Goal: Information Seeking & Learning: Learn about a topic

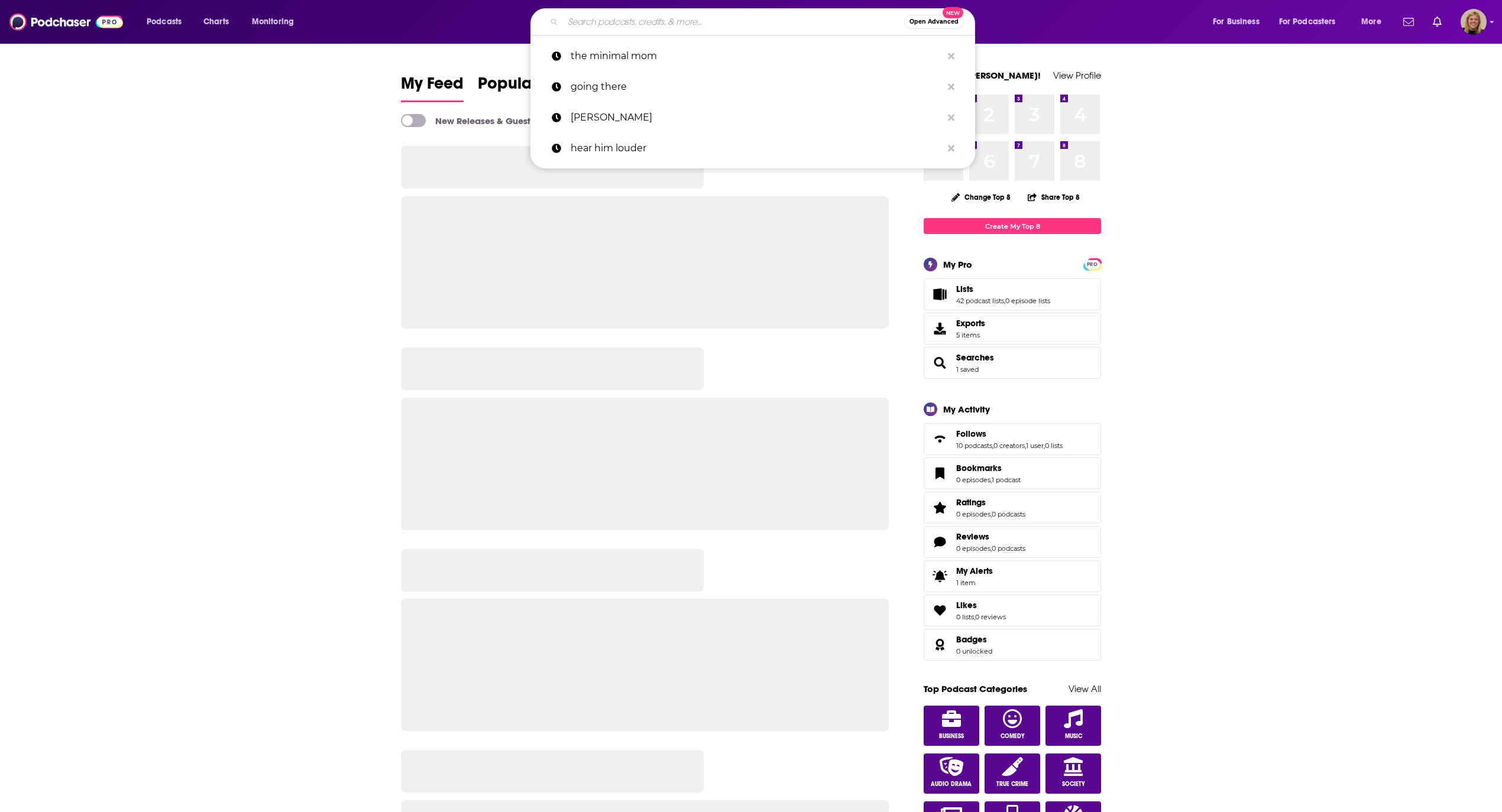
click at [669, 26] on input "Search podcasts, credits, & more..." at bounding box center [734, 22] width 341 height 19
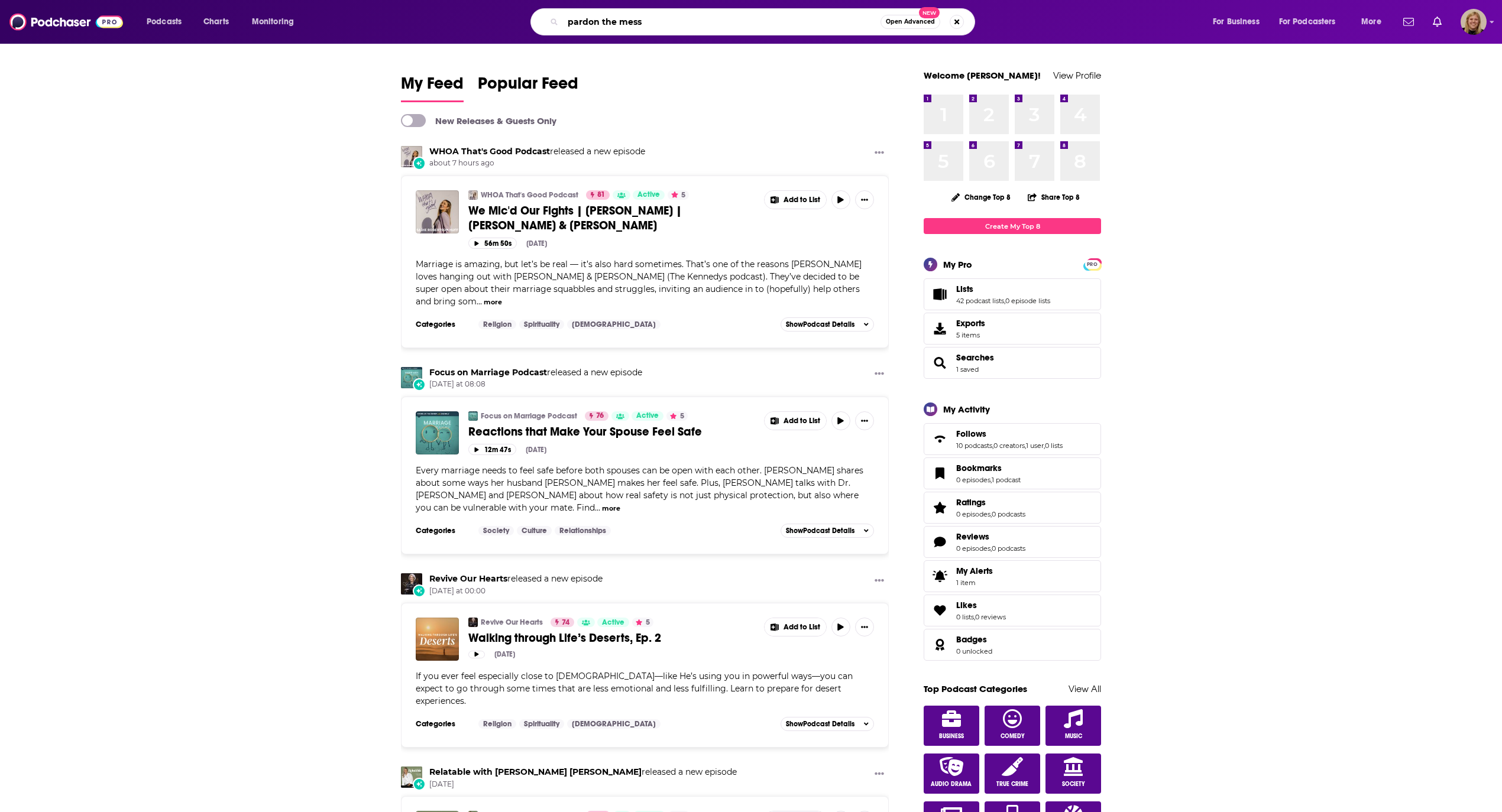
type input "pardon the mess"
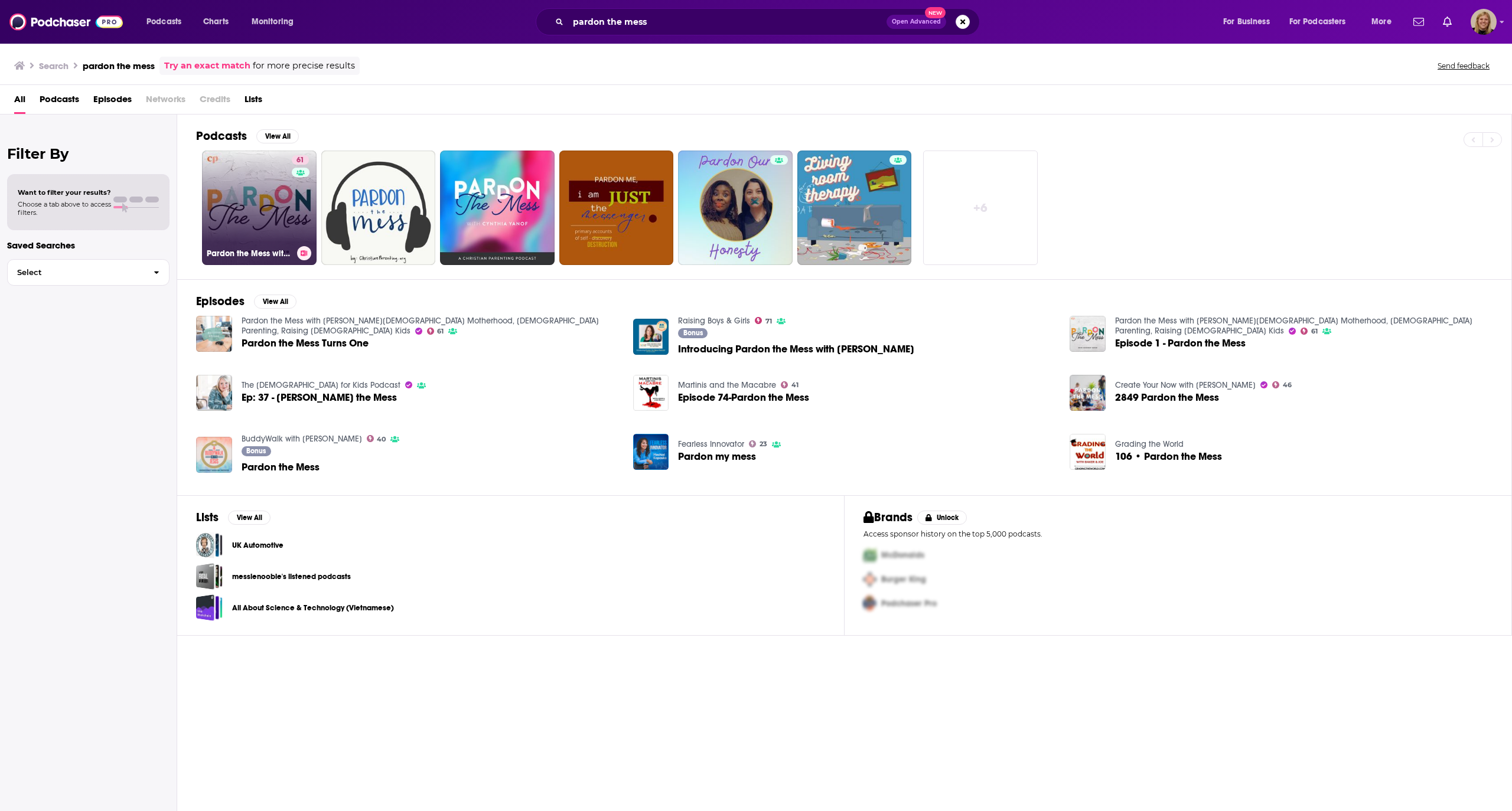
click at [251, 182] on link "61 Pardon the Mess with [PERSON_NAME][DEMOGRAPHIC_DATA] Motherhood, [DEMOGRAPHI…" at bounding box center [259, 207] width 114 height 114
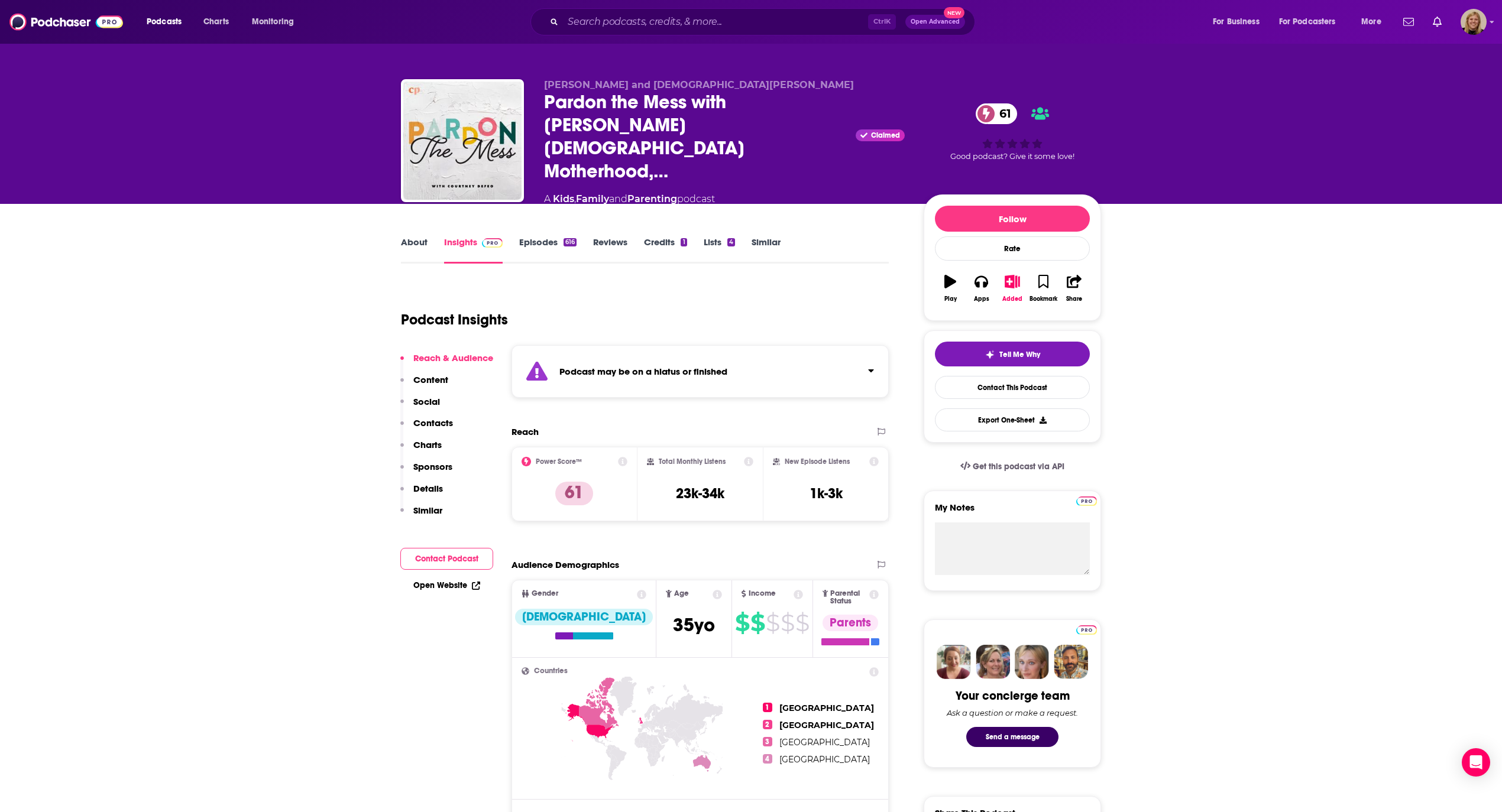
click at [413, 237] on link "About" at bounding box center [414, 251] width 27 height 28
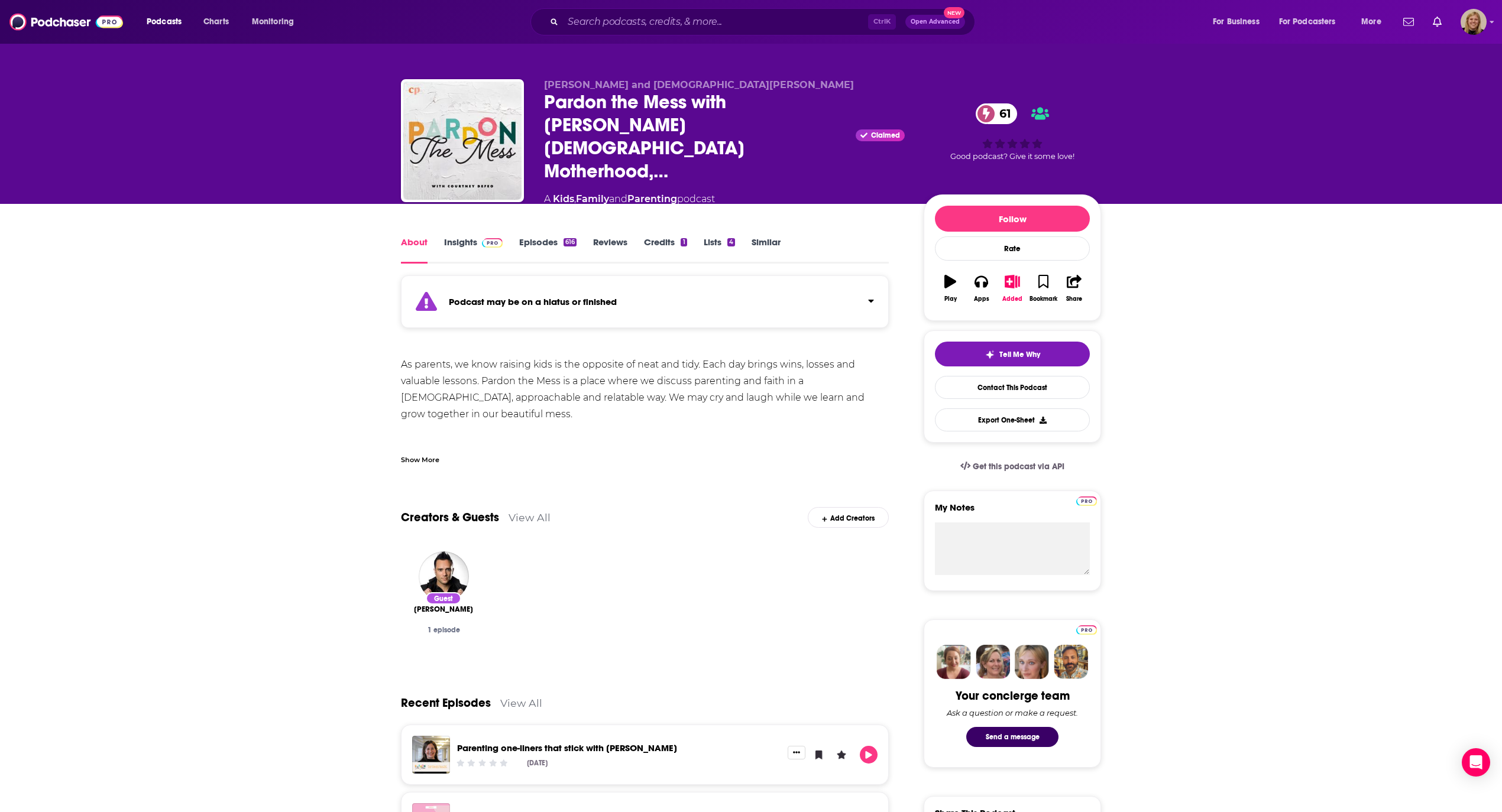
click at [433, 454] on div "Show More" at bounding box center [420, 459] width 39 height 11
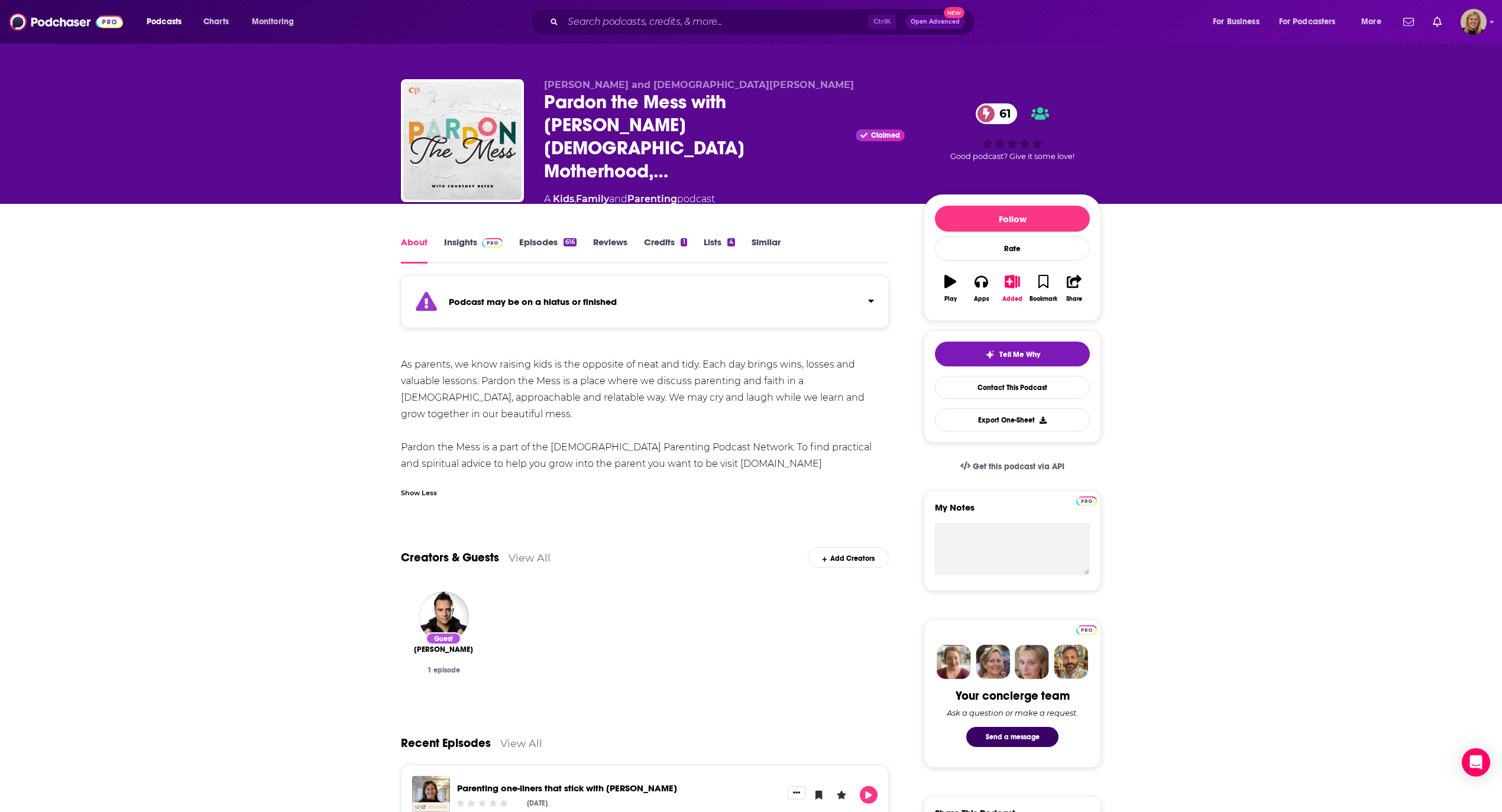
drag, startPoint x: 383, startPoint y: 351, endPoint x: 893, endPoint y: 452, distance: 519.9
copy div "As parents, we know raising kids is the opposite of neat and tidy. Each day bri…"
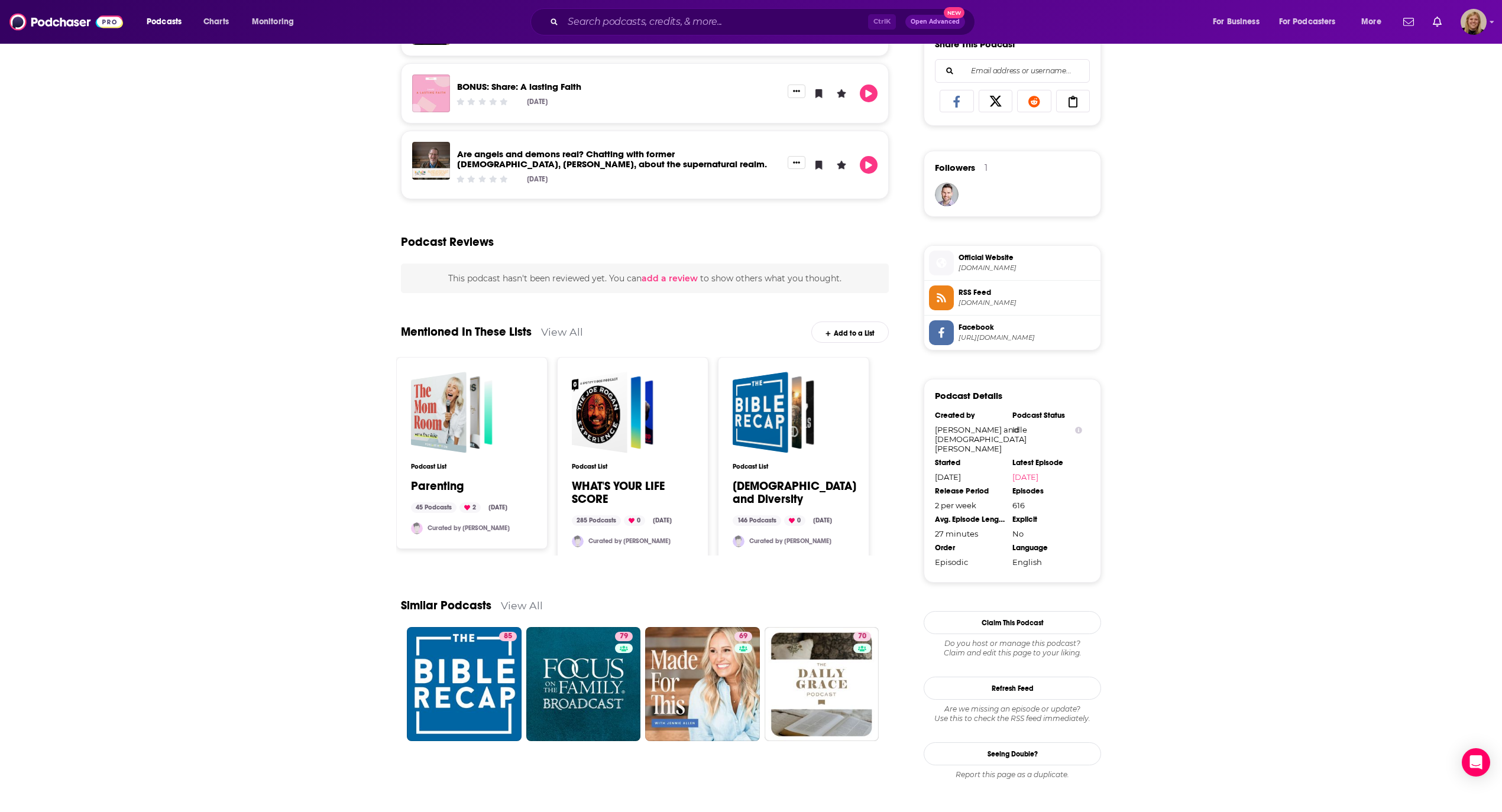
scroll to position [785, 0]
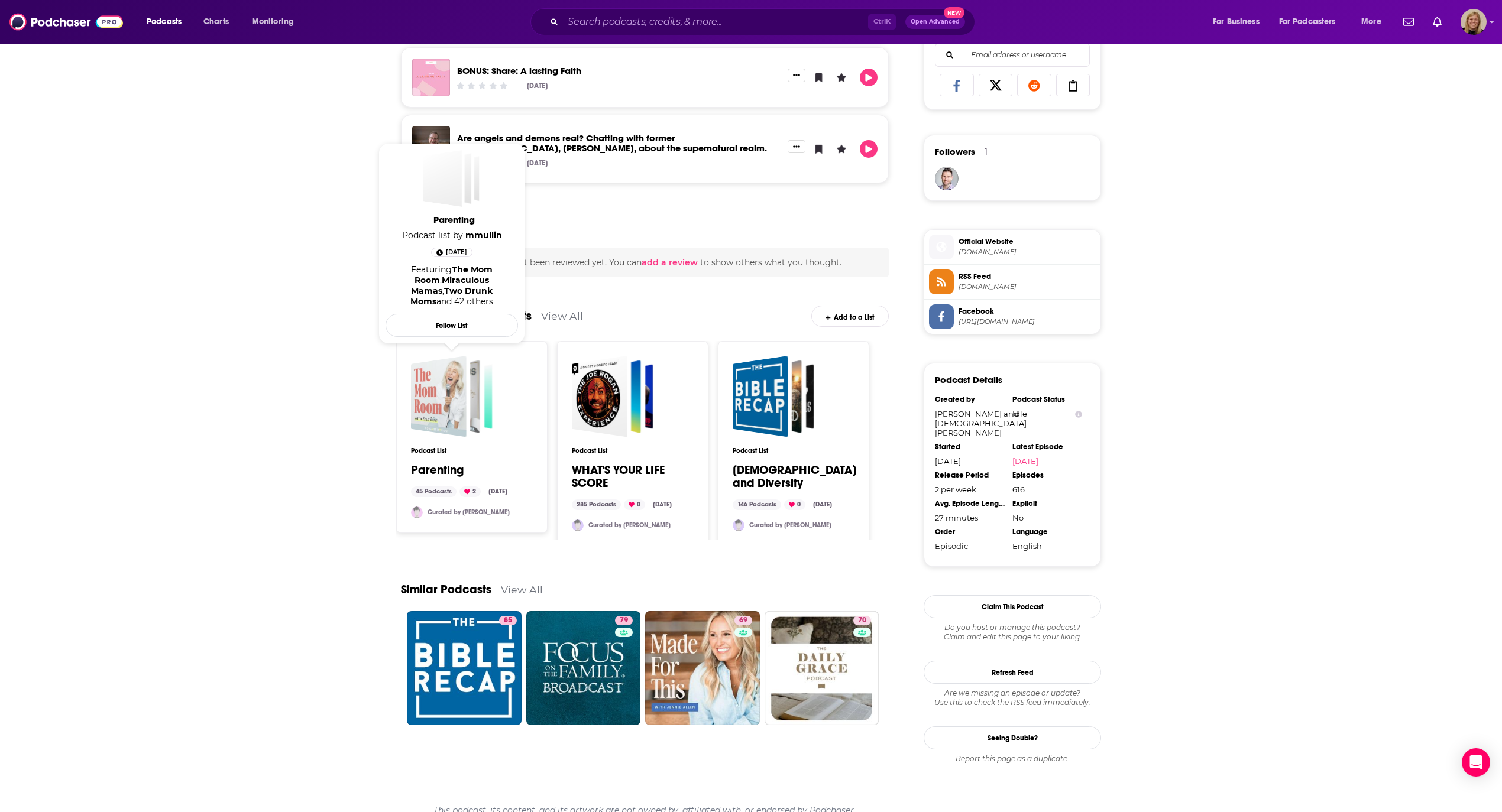
click at [481, 376] on span "Parenting" at bounding box center [451, 396] width 82 height 82
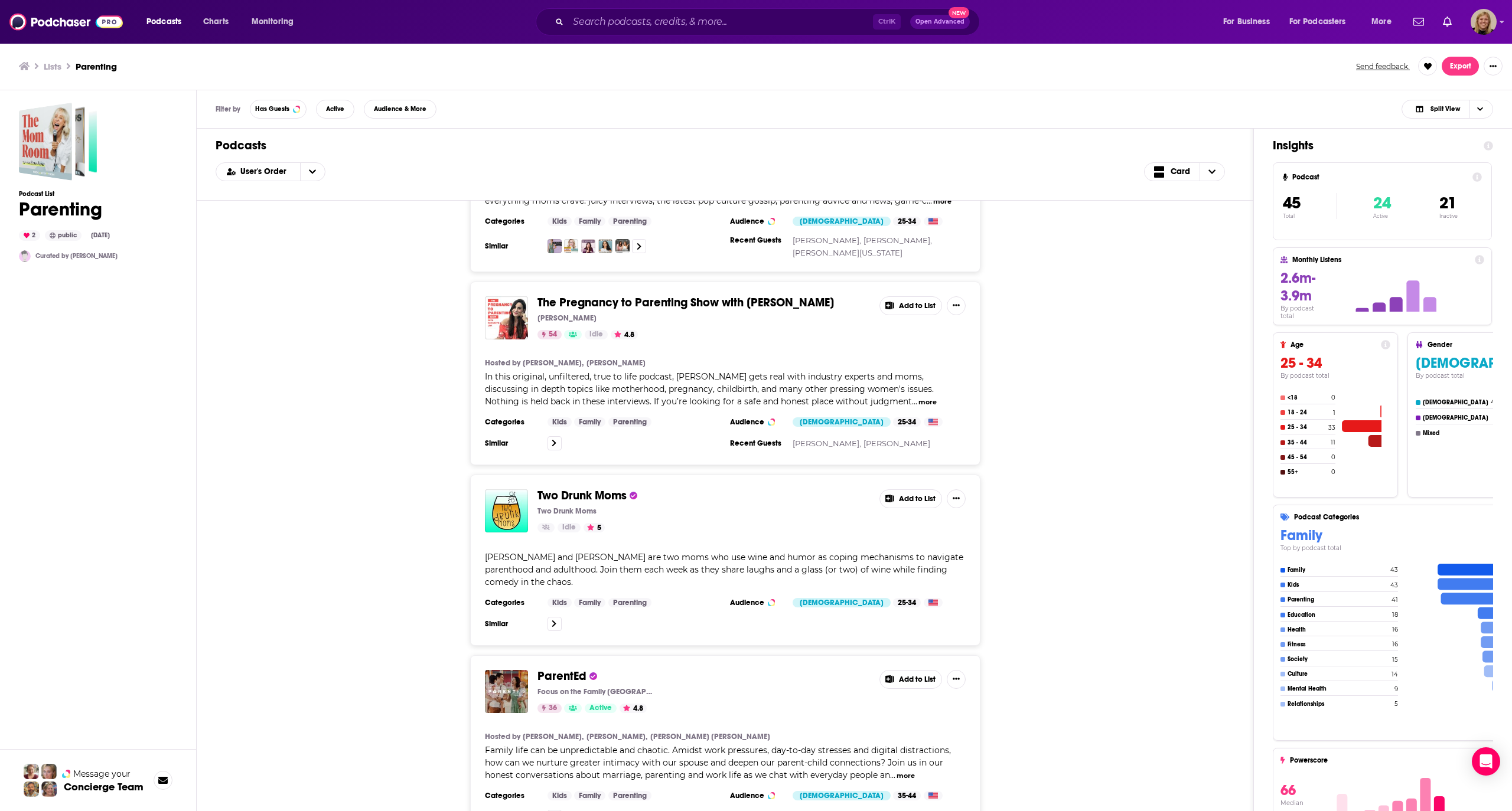
scroll to position [157, 0]
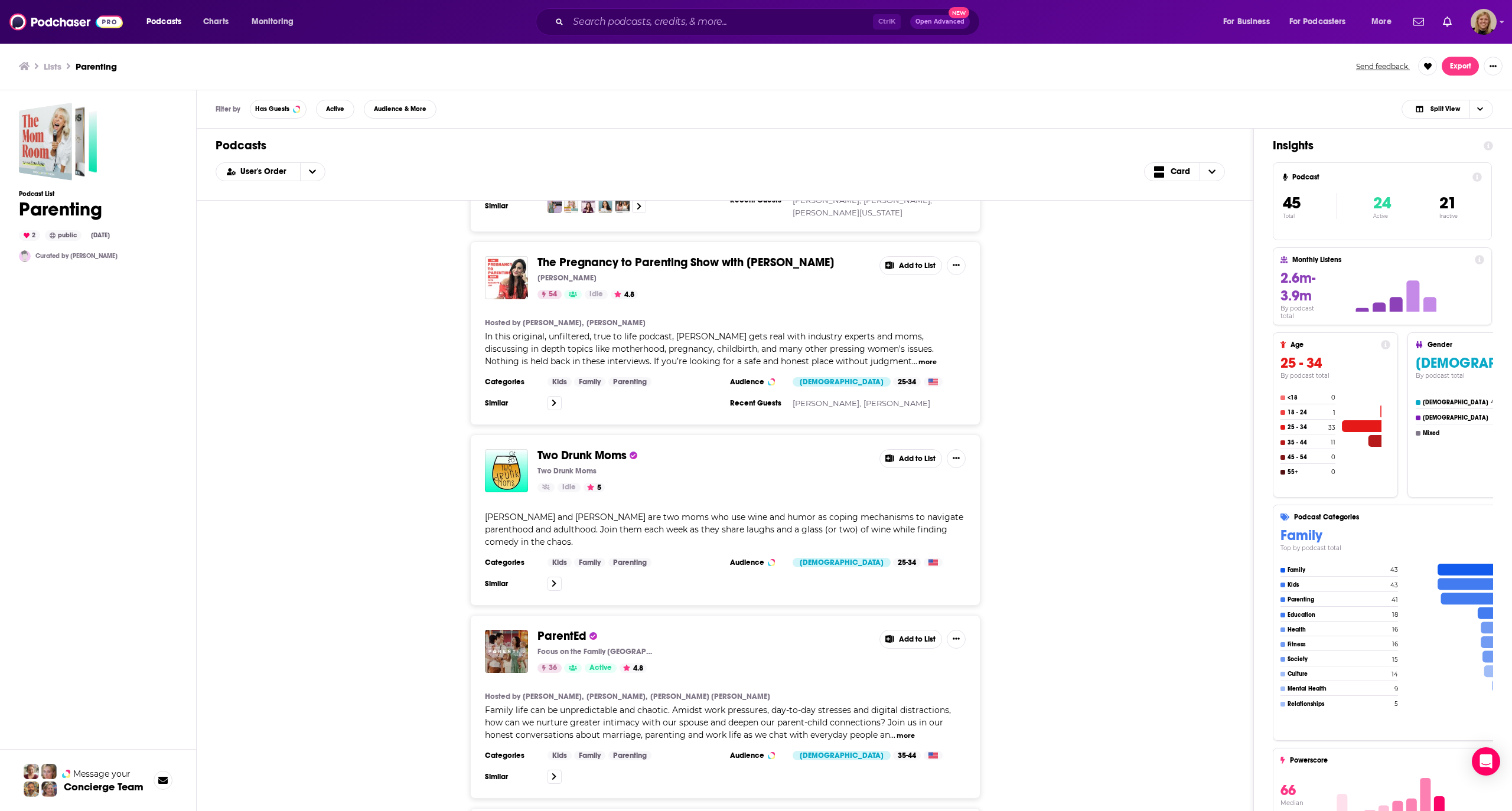
click at [649, 12] on div "Ctrl K Open Advanced New" at bounding box center [758, 22] width 444 height 28
click at [636, 22] on input "Search podcasts, credits, & more..." at bounding box center [721, 22] width 304 height 19
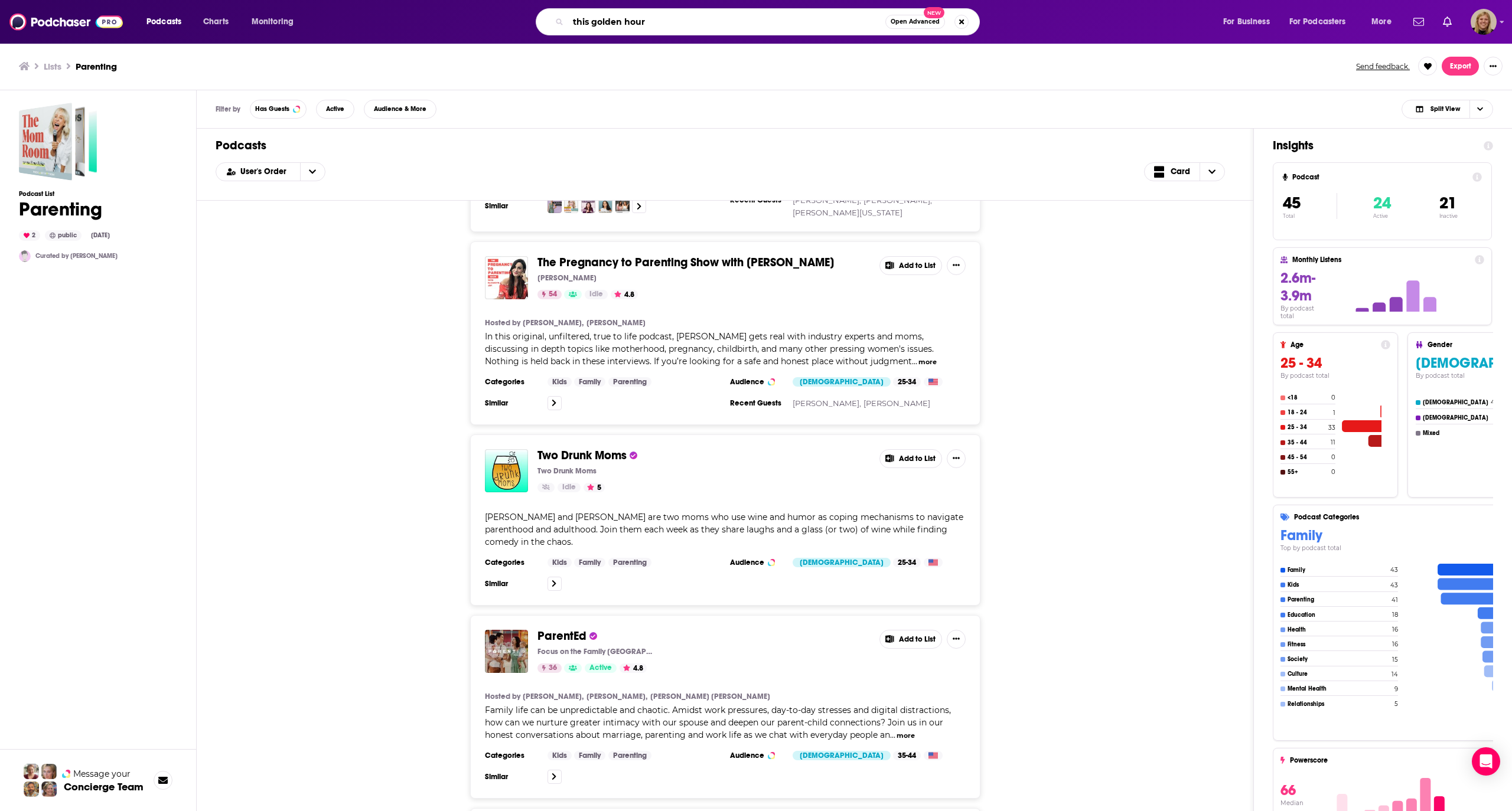
type input "this golden hour"
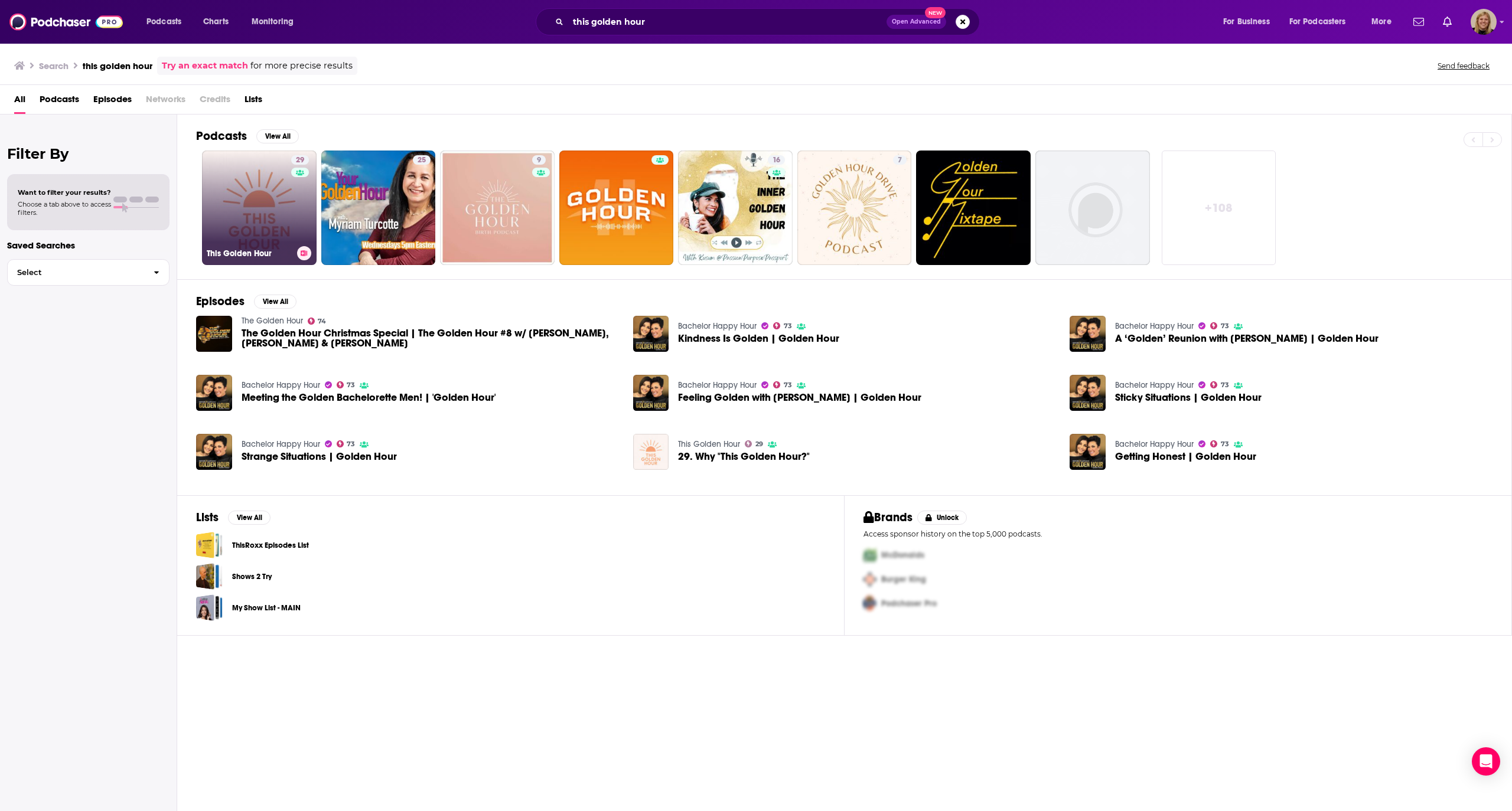
click at [262, 206] on link "29 This Golden Hour" at bounding box center [259, 207] width 114 height 114
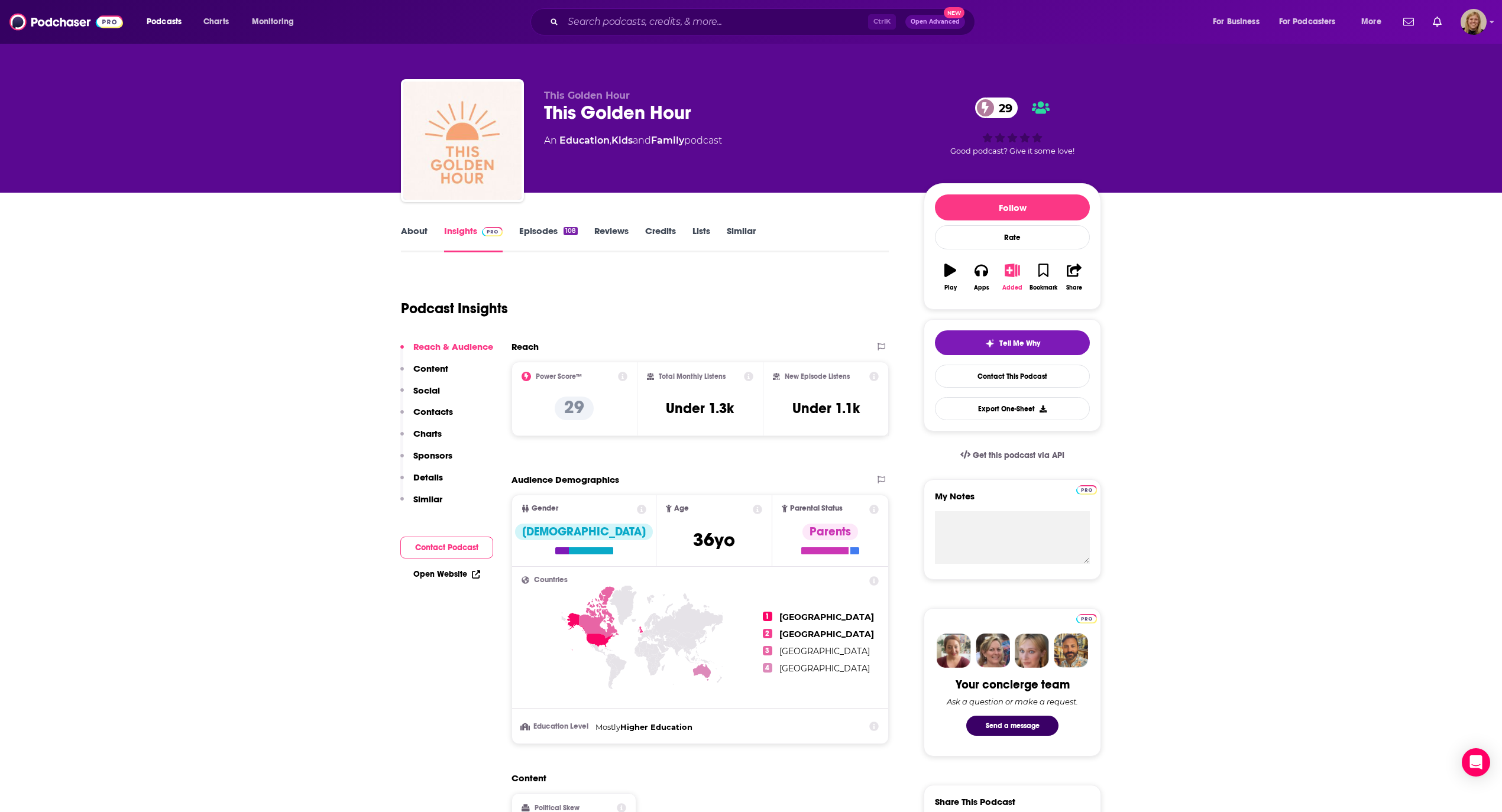
click at [1010, 275] on icon "button" at bounding box center [1012, 270] width 15 height 13
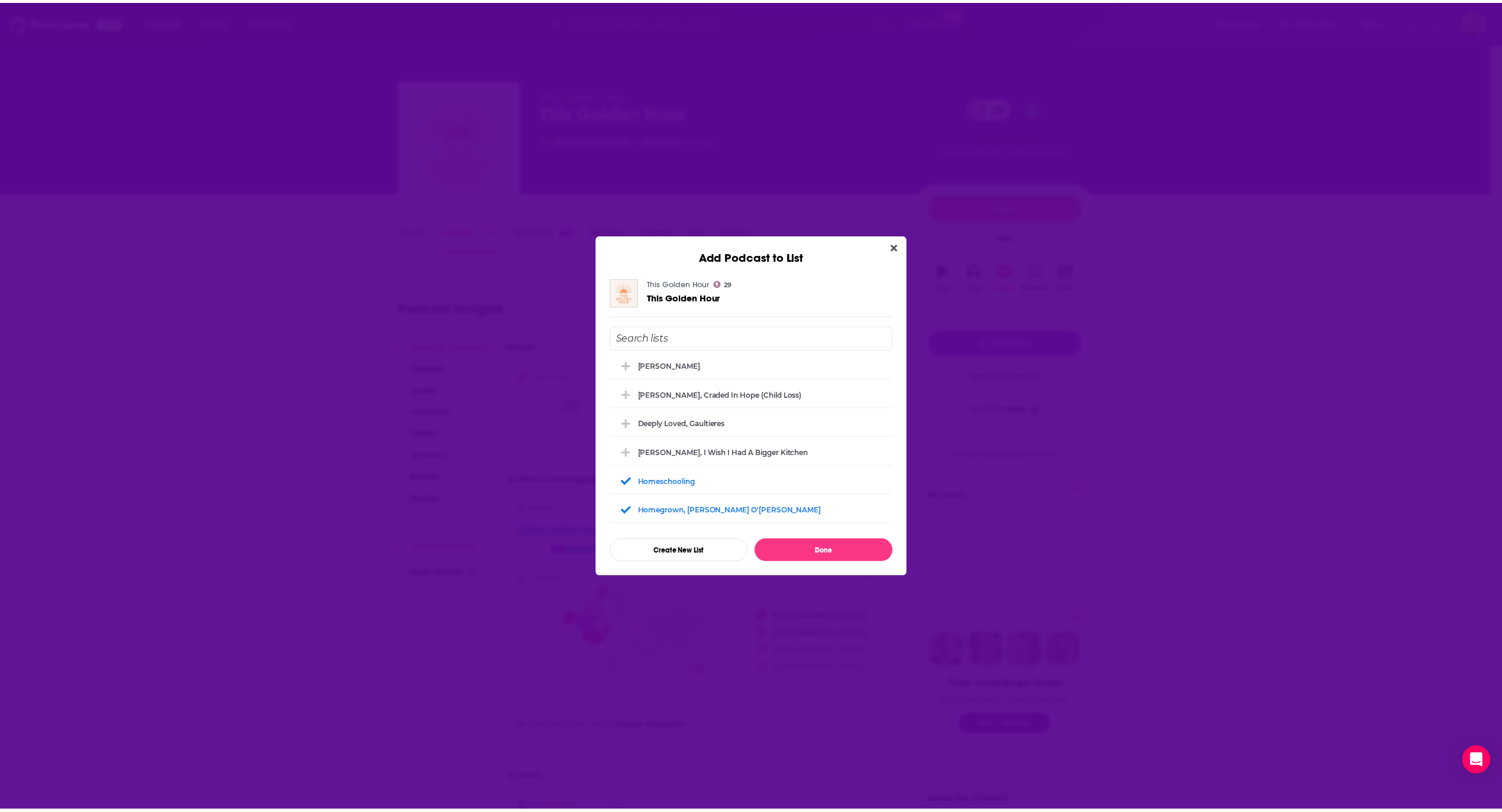
scroll to position [237, 0]
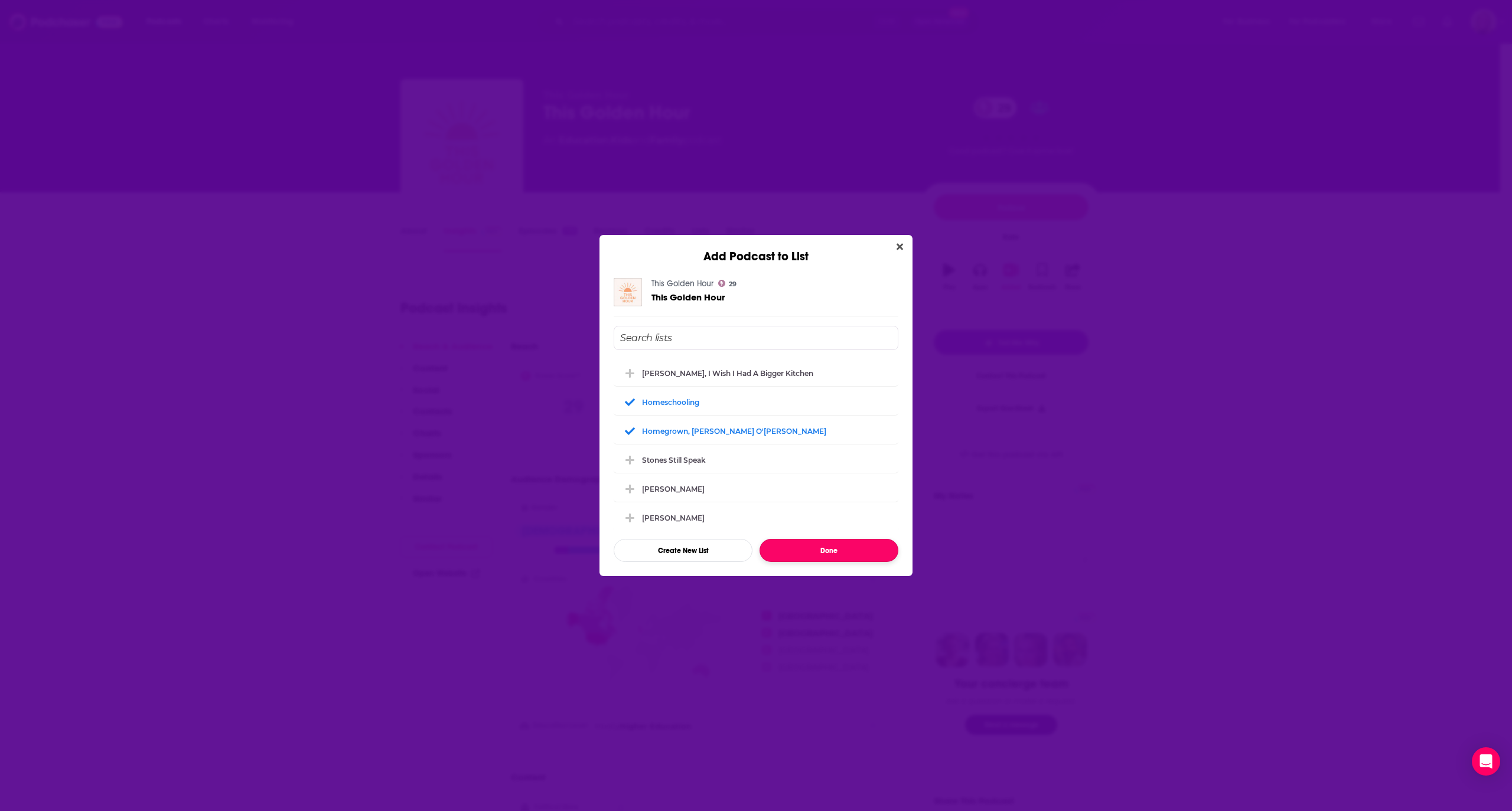
click at [798, 545] on button "Done" at bounding box center [828, 550] width 138 height 23
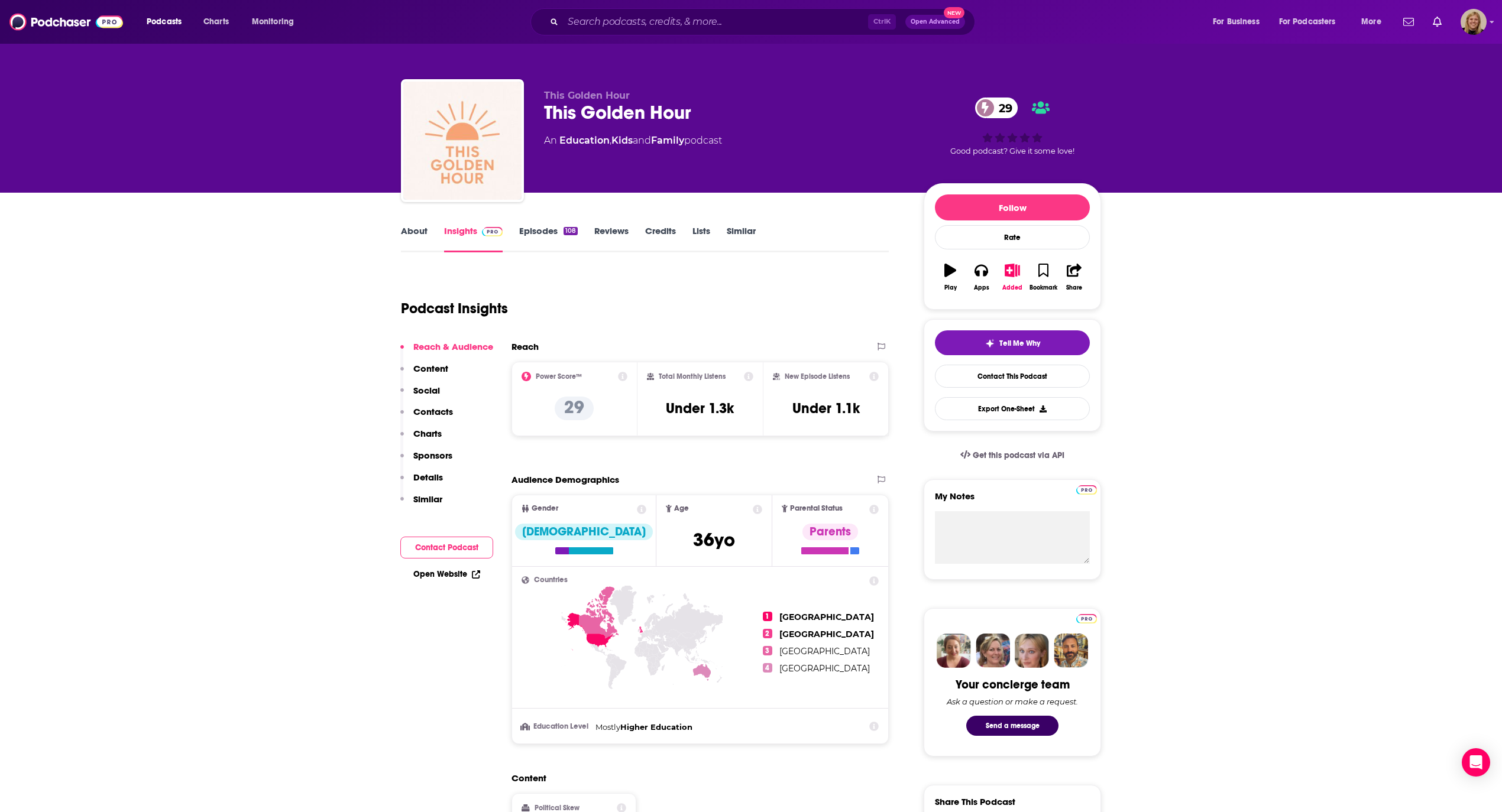
click at [413, 237] on link "About" at bounding box center [414, 239] width 27 height 28
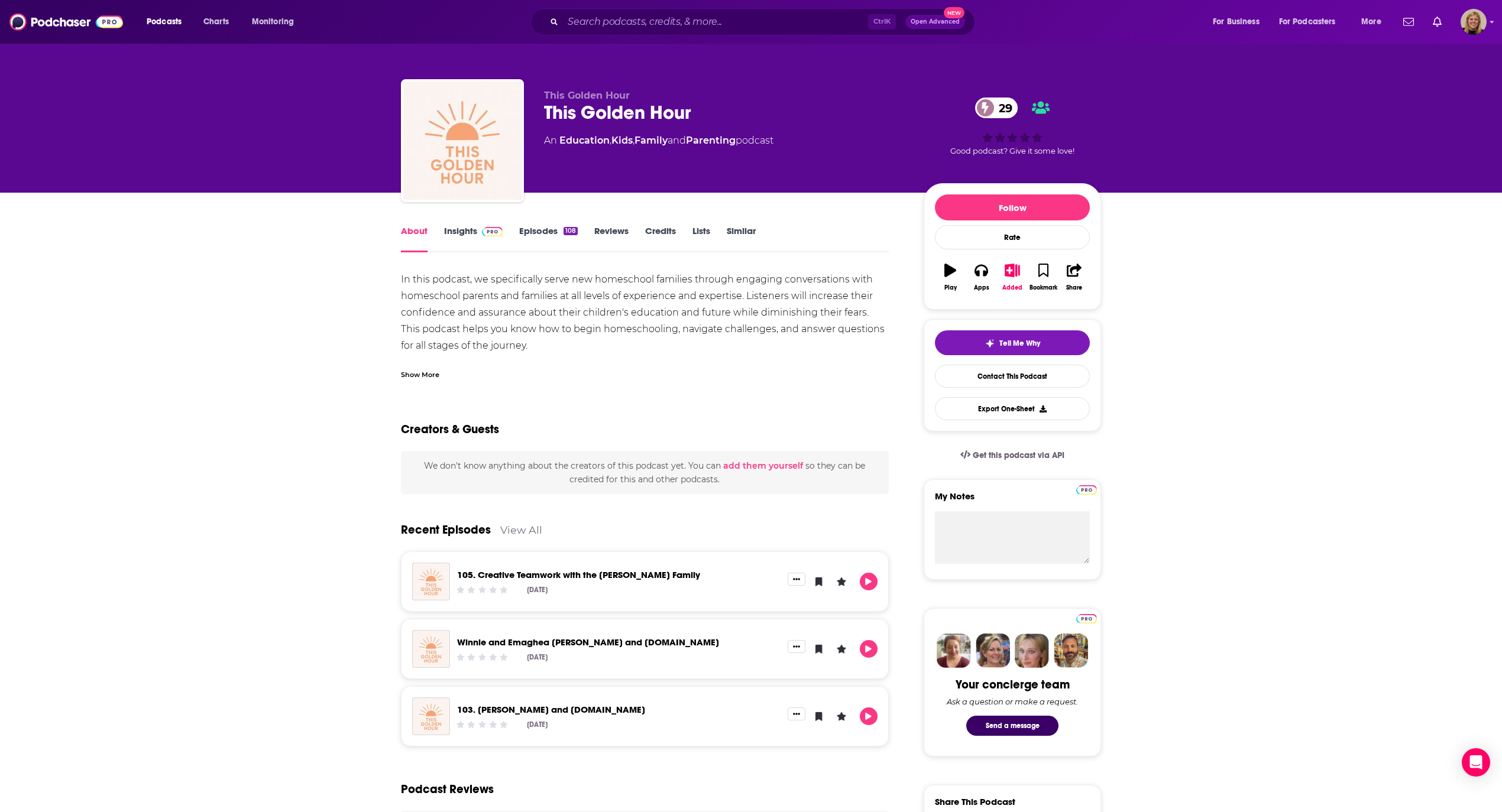
click at [419, 375] on div "Show More" at bounding box center [420, 374] width 39 height 11
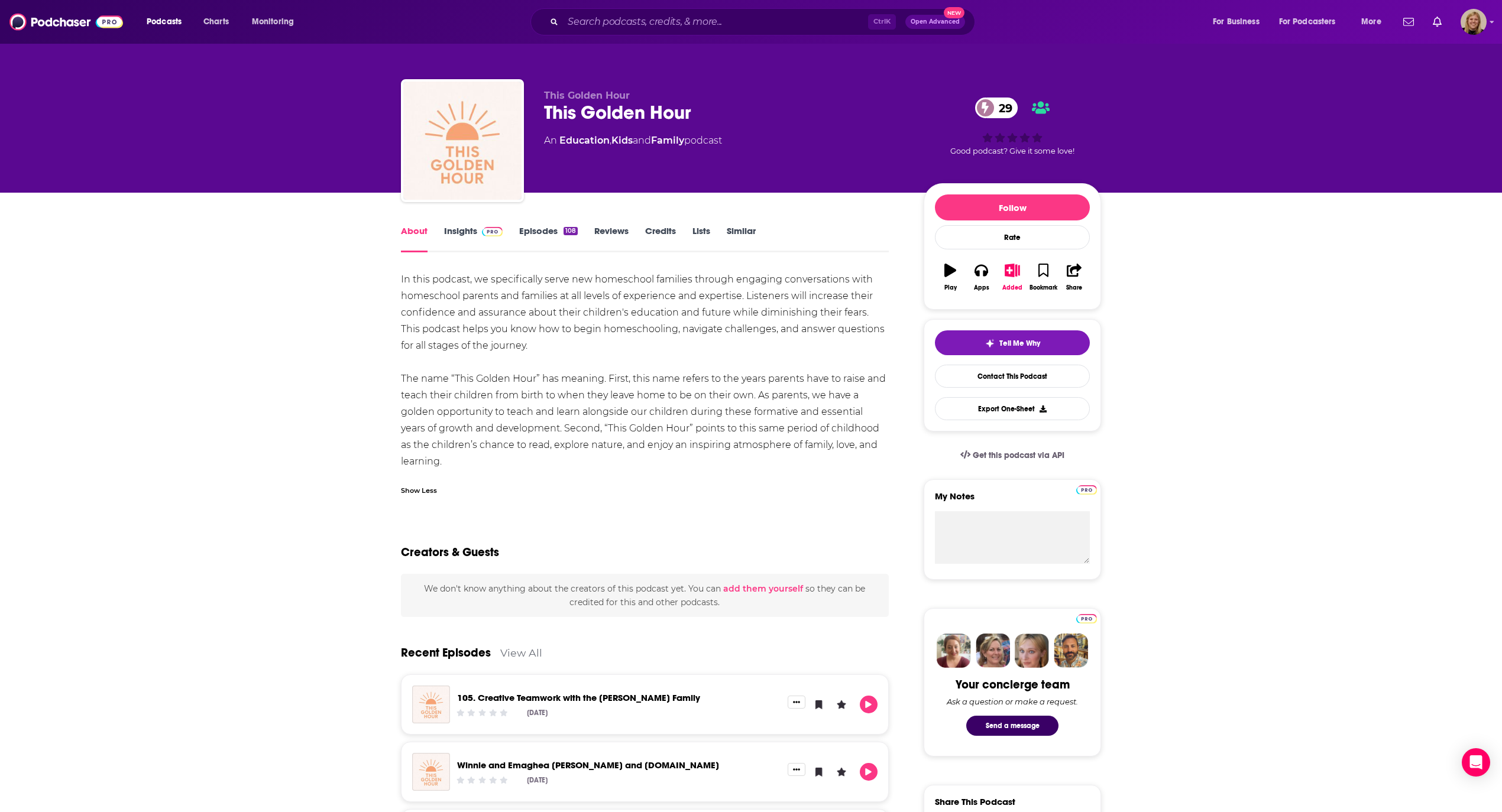
drag, startPoint x: 396, startPoint y: 280, endPoint x: 497, endPoint y: 463, distance: 209.0
copy div "In this podcast, we specifically serve new homeschool families through engaging…"
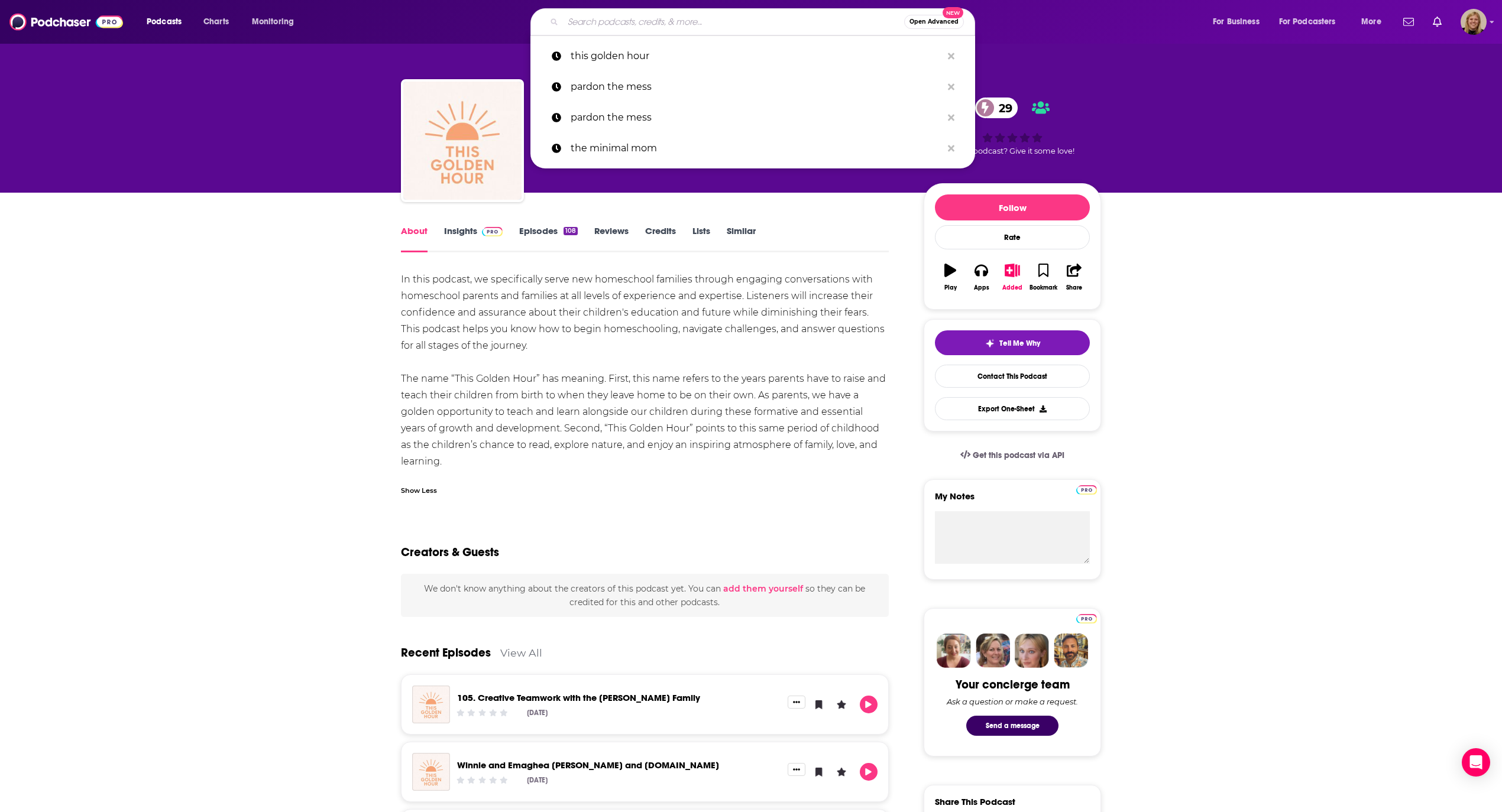
click at [620, 17] on input "Search podcasts, credits, & more..." at bounding box center [734, 22] width 341 height 19
paste input "Grieving Parents Sharing Hope Podcast"
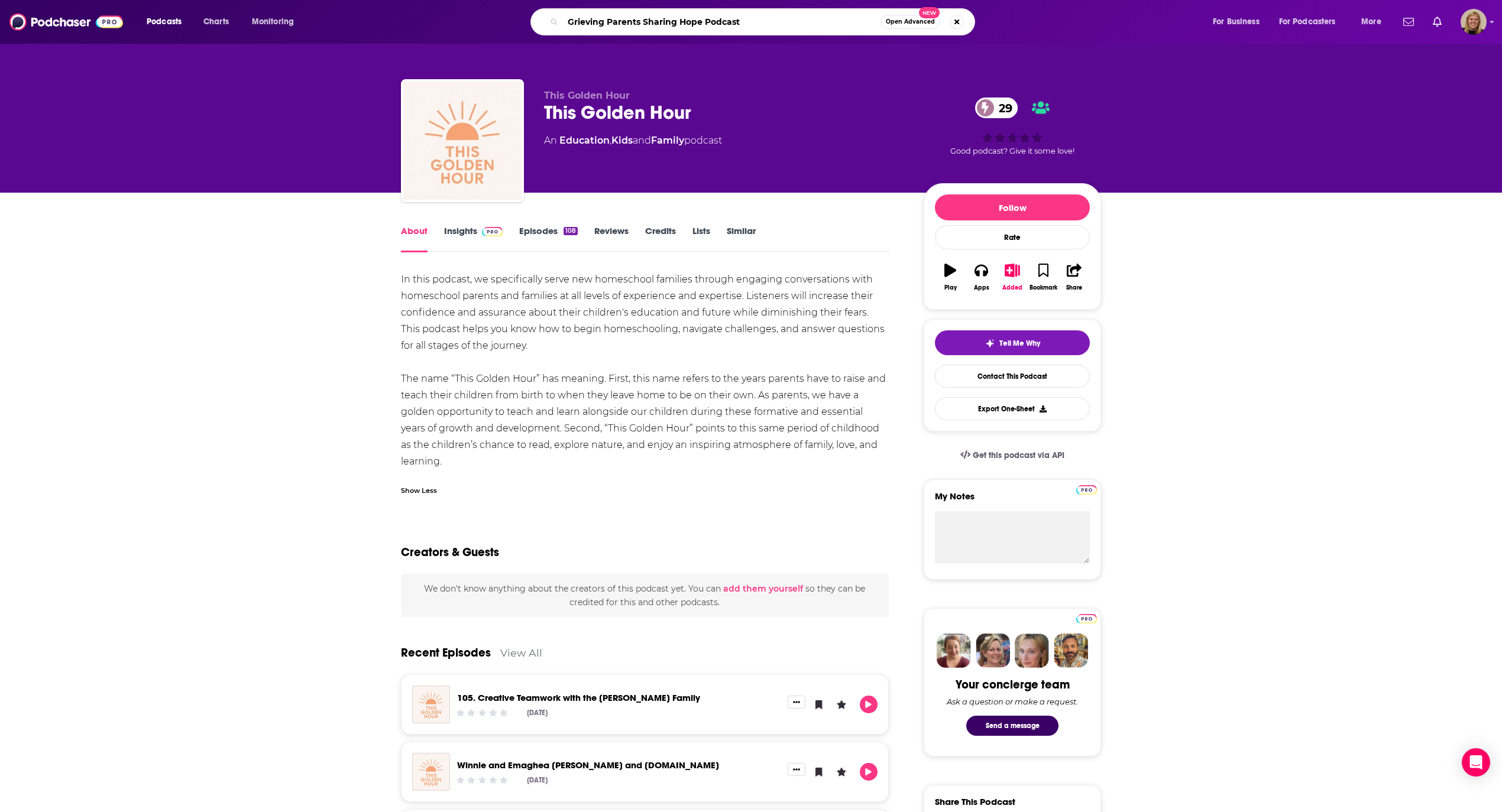
type input "Grieving Parents Sharing Hope Podcast"
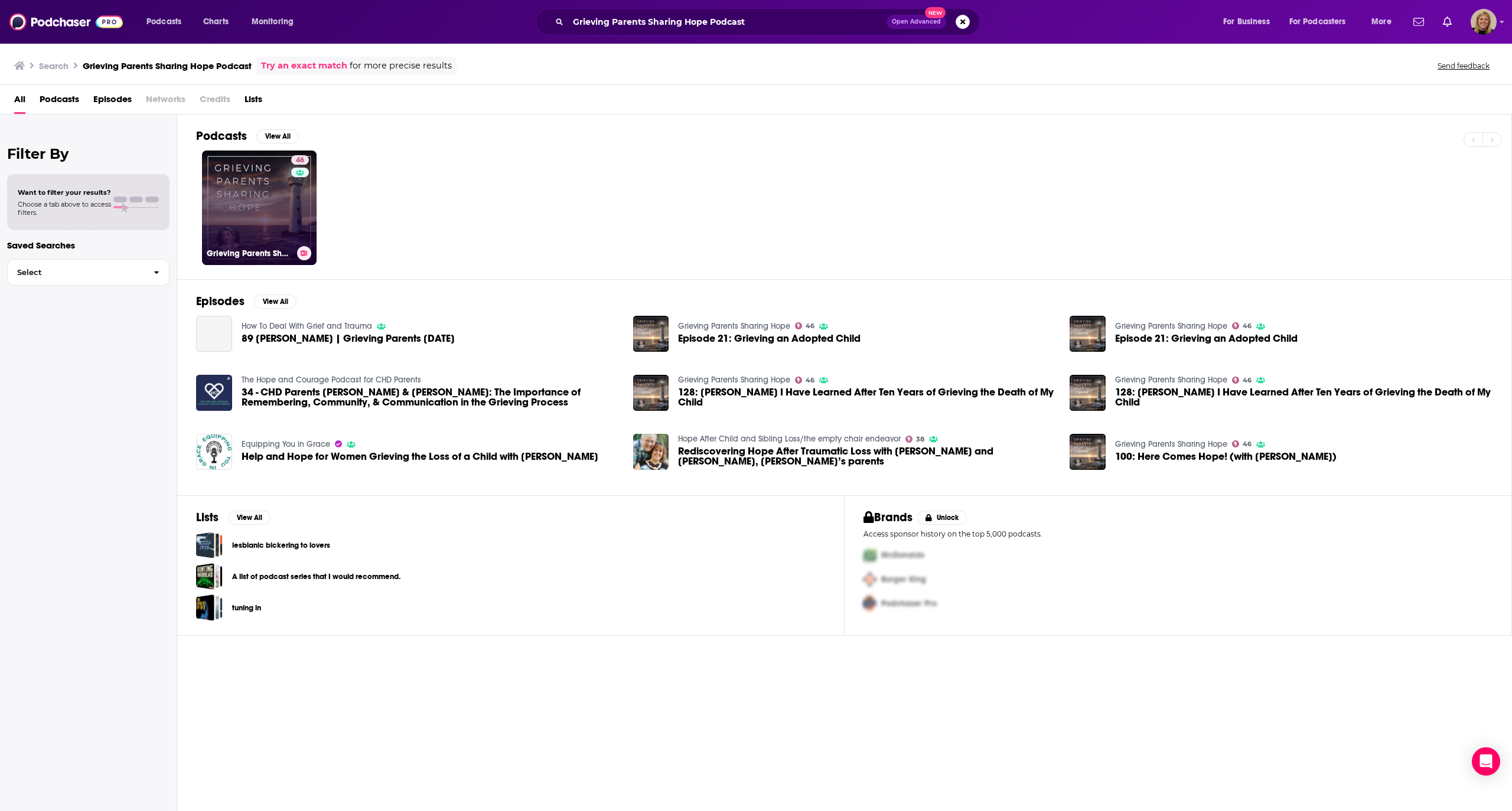
click at [274, 194] on link "46 Grieving Parents Sharing Hope" at bounding box center [259, 207] width 114 height 114
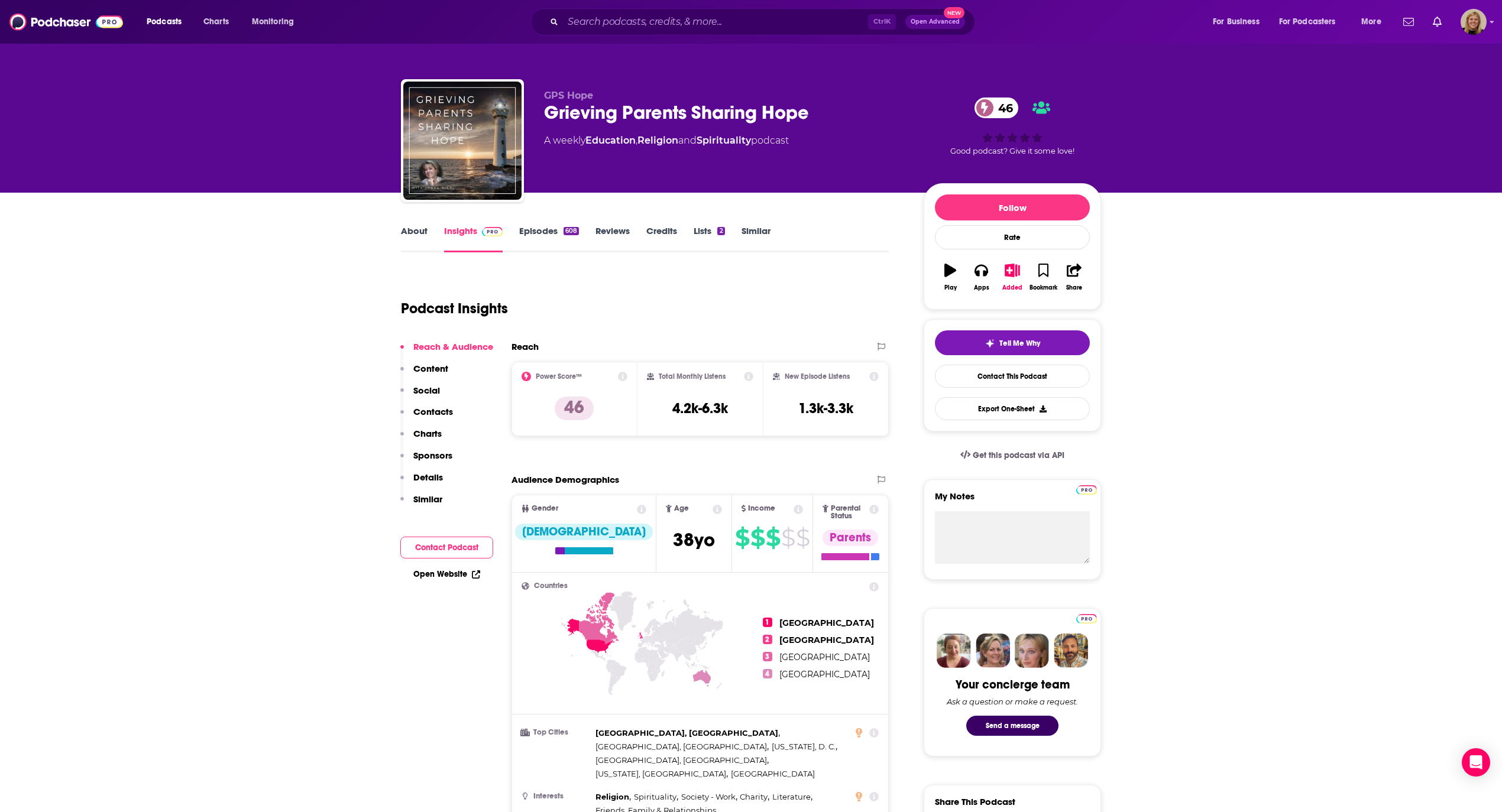
click at [409, 233] on link "About" at bounding box center [414, 239] width 27 height 28
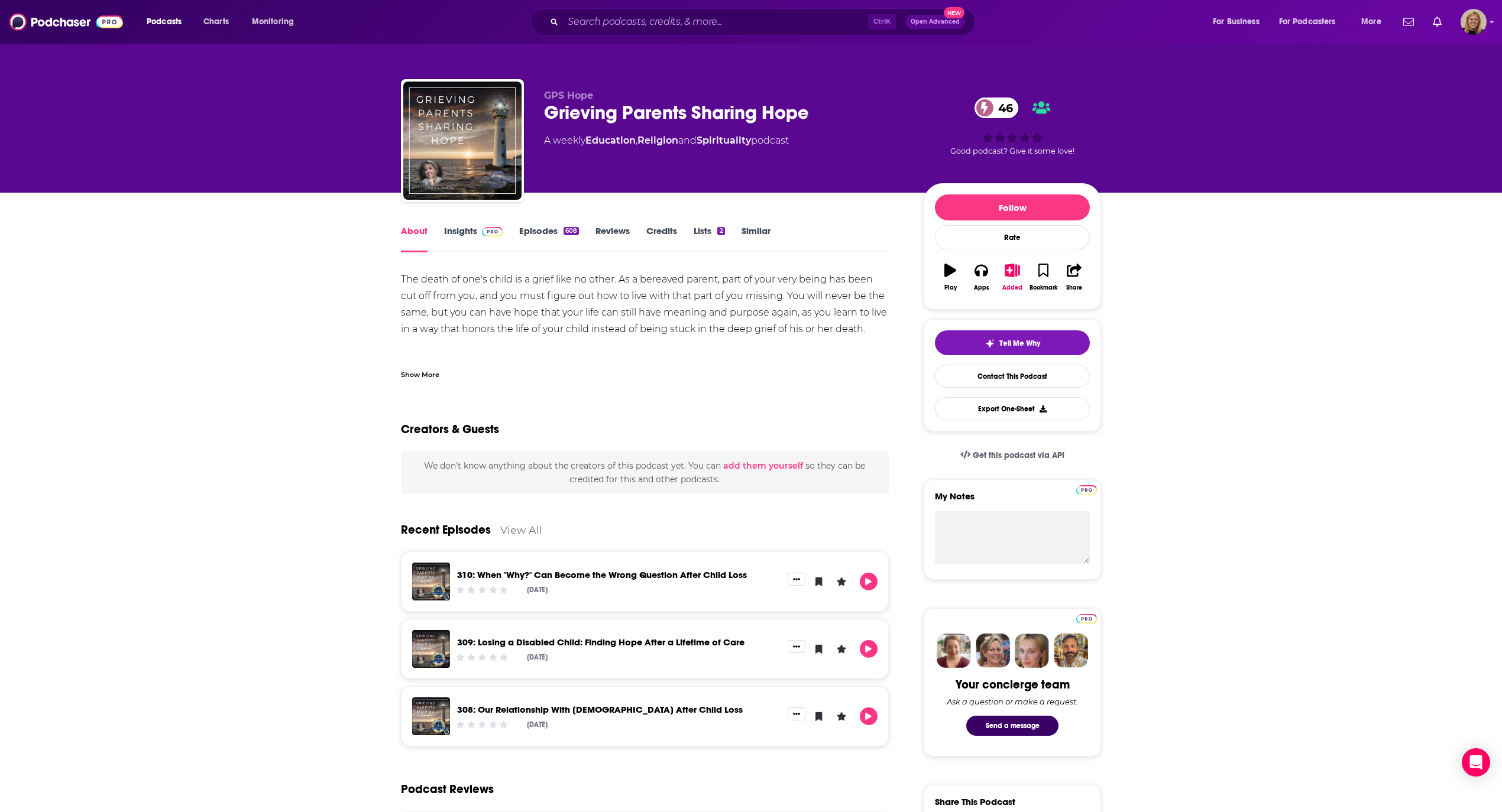
click at [414, 369] on div "Show More" at bounding box center [420, 374] width 39 height 11
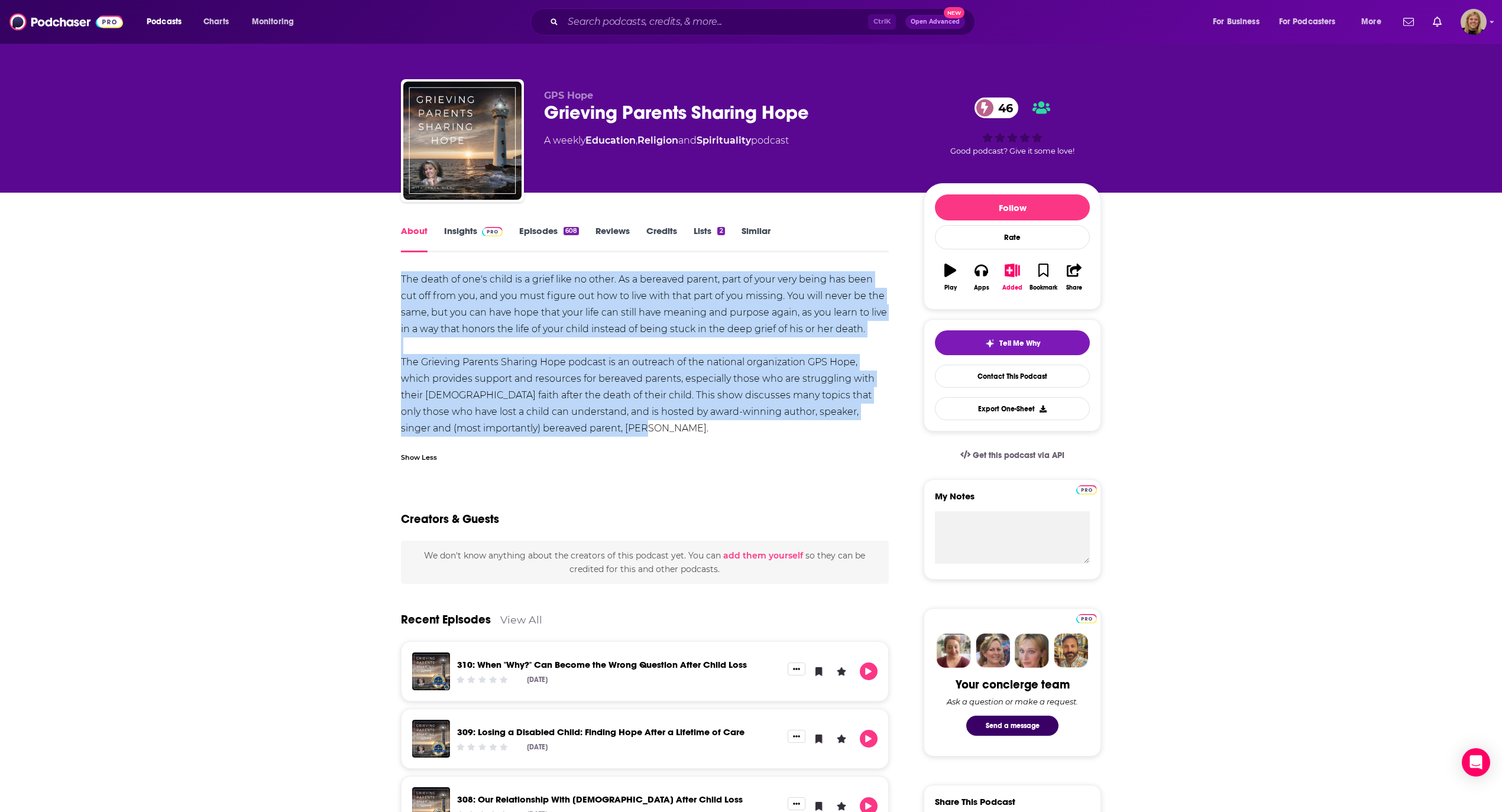
drag, startPoint x: 392, startPoint y: 276, endPoint x: 631, endPoint y: 424, distance: 281.1
copy div "The death of one's child is a grief like no other. As a bereaved parent, part o…"
